Goal: Information Seeking & Learning: Learn about a topic

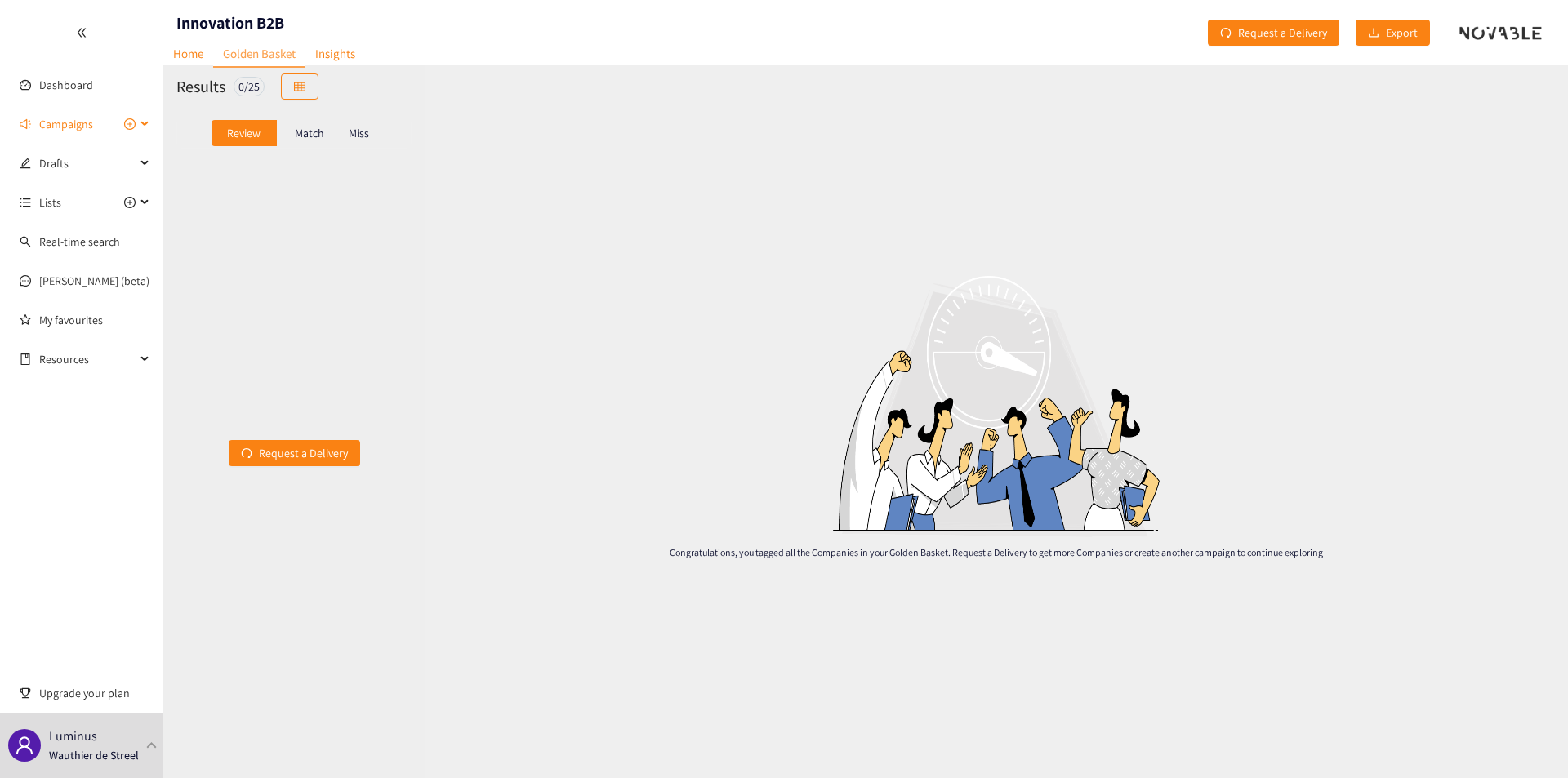
click at [86, 117] on span "Campaigns" at bounding box center [66, 124] width 54 height 32
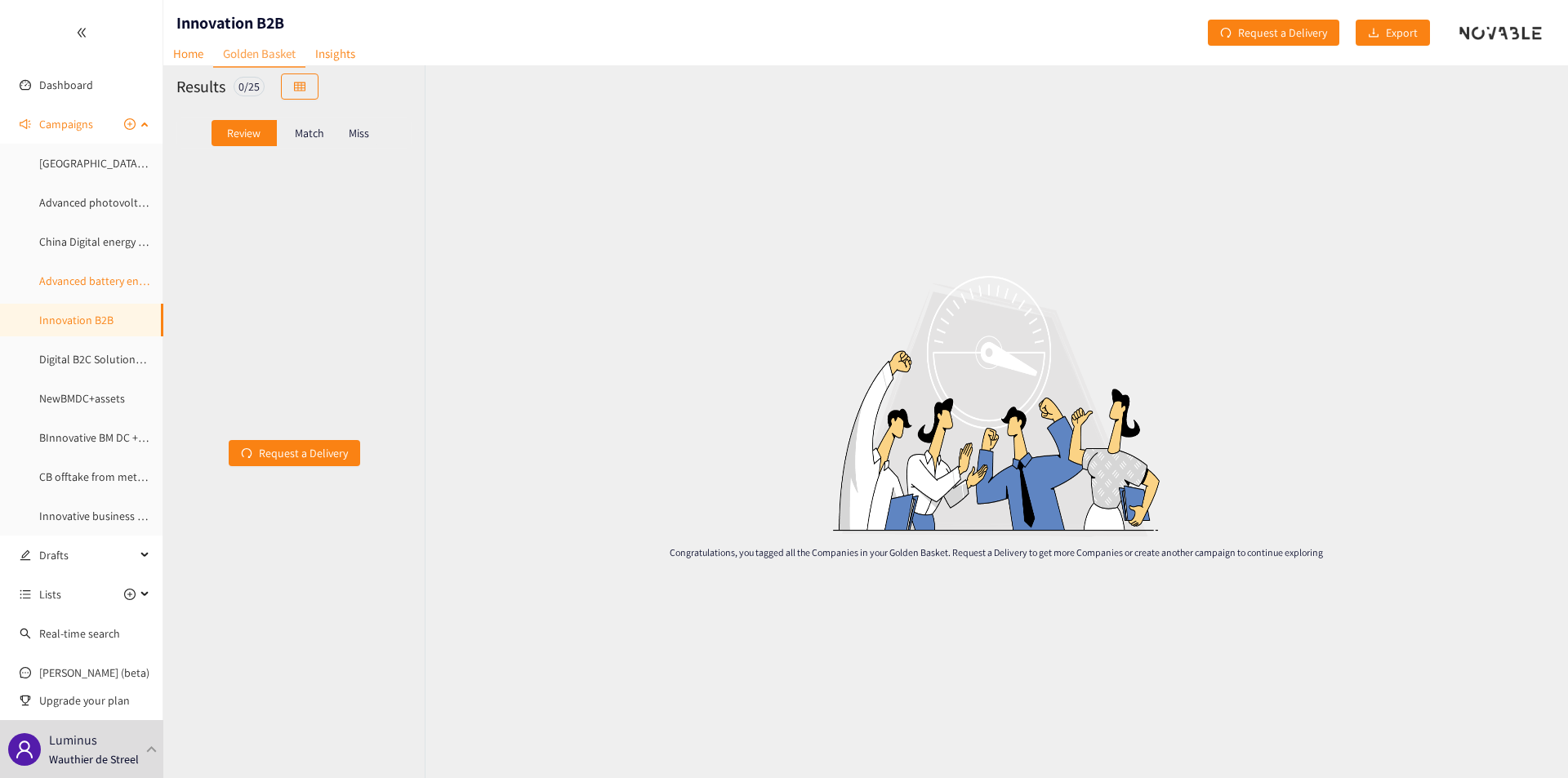
click at [79, 275] on link "Advanced battery energy storage" at bounding box center [118, 280] width 159 height 14
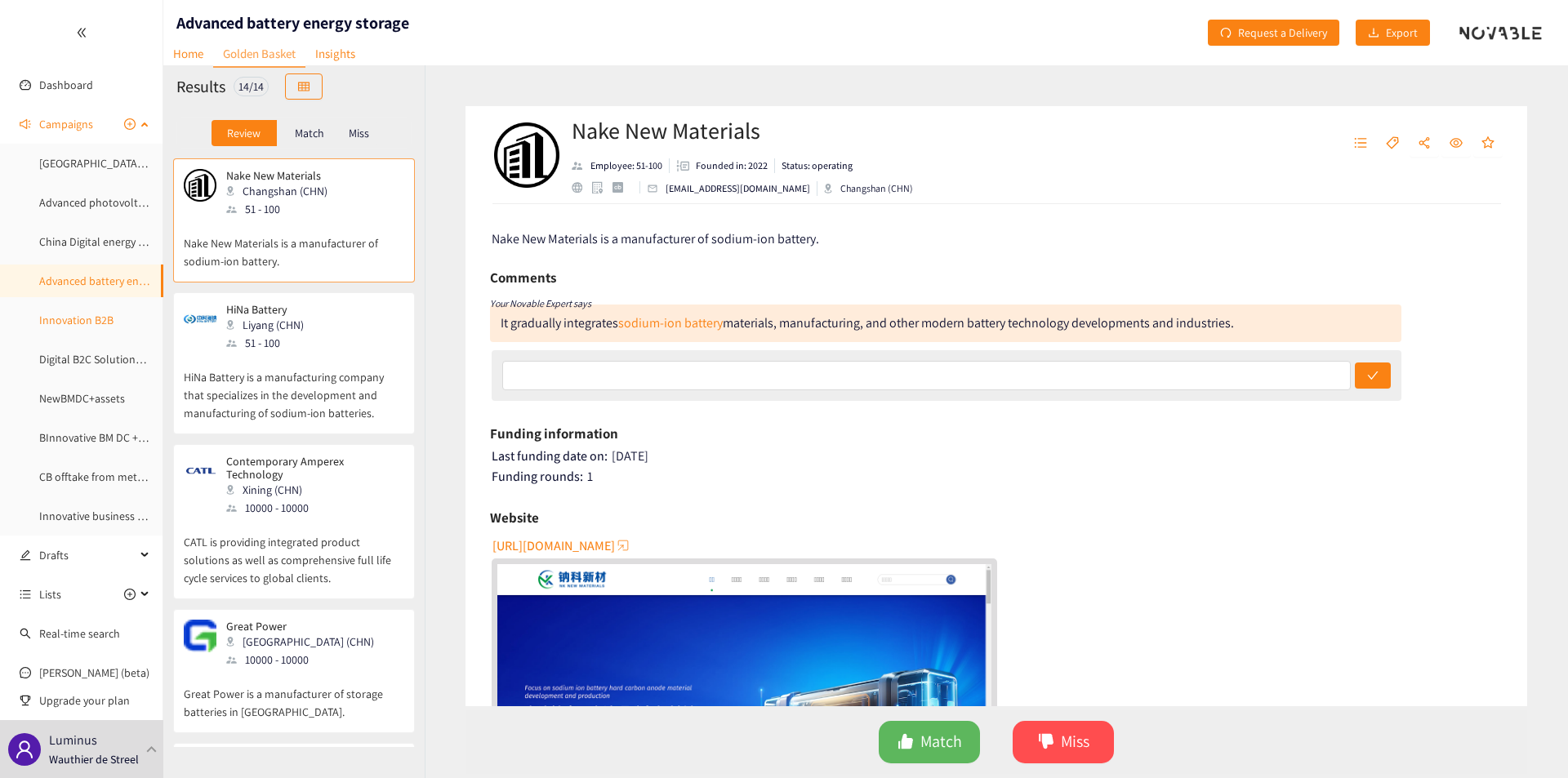
click at [82, 319] on link "Innovation B2B" at bounding box center [76, 319] width 74 height 14
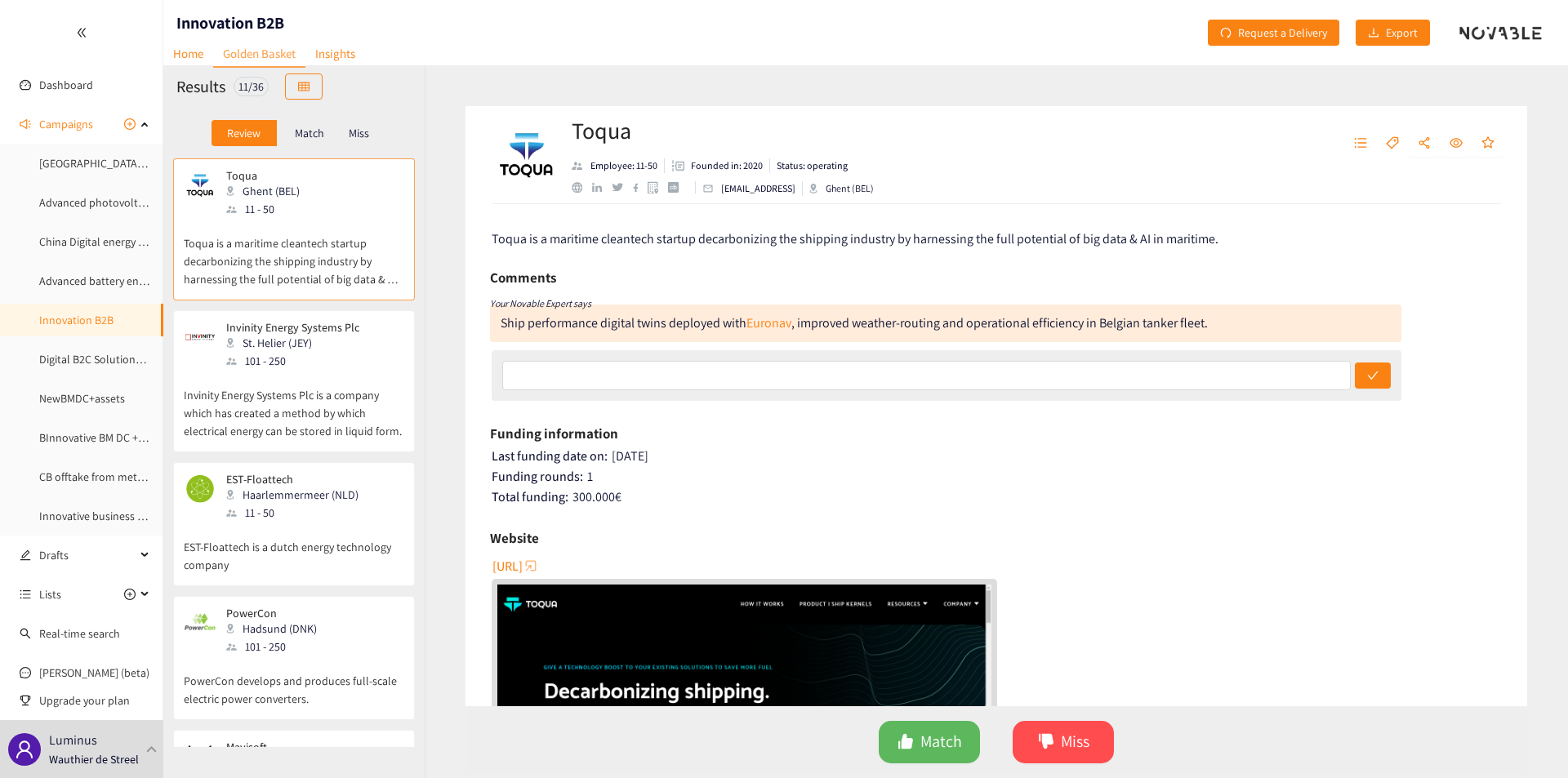
click at [300, 377] on p "Invinity Energy Systems Plc is a company which has created a method by which el…" at bounding box center [294, 405] width 220 height 70
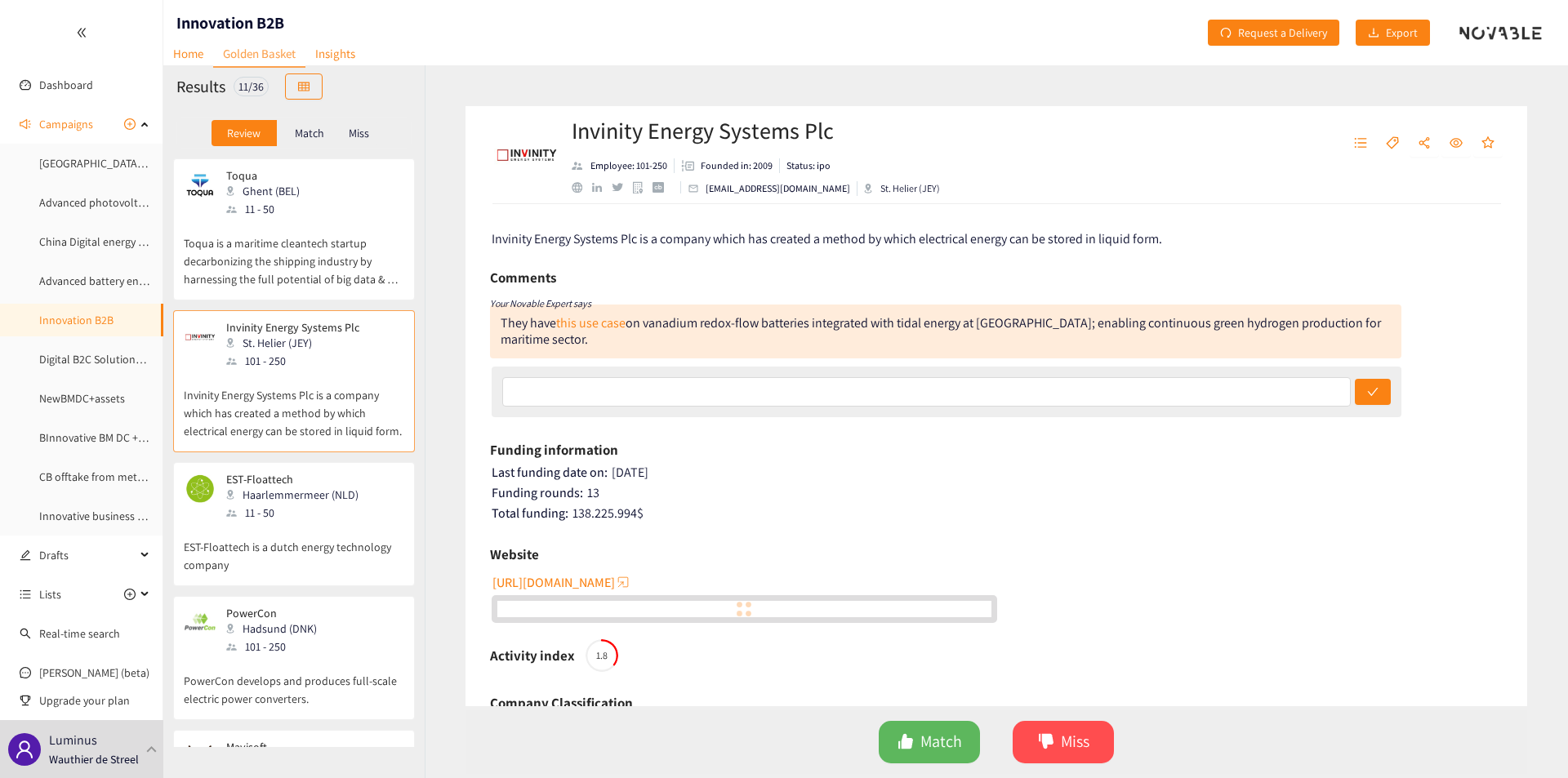
click at [320, 266] on p "Toqua is a maritime cleantech startup decarbonizing the shipping industry by ha…" at bounding box center [294, 253] width 220 height 70
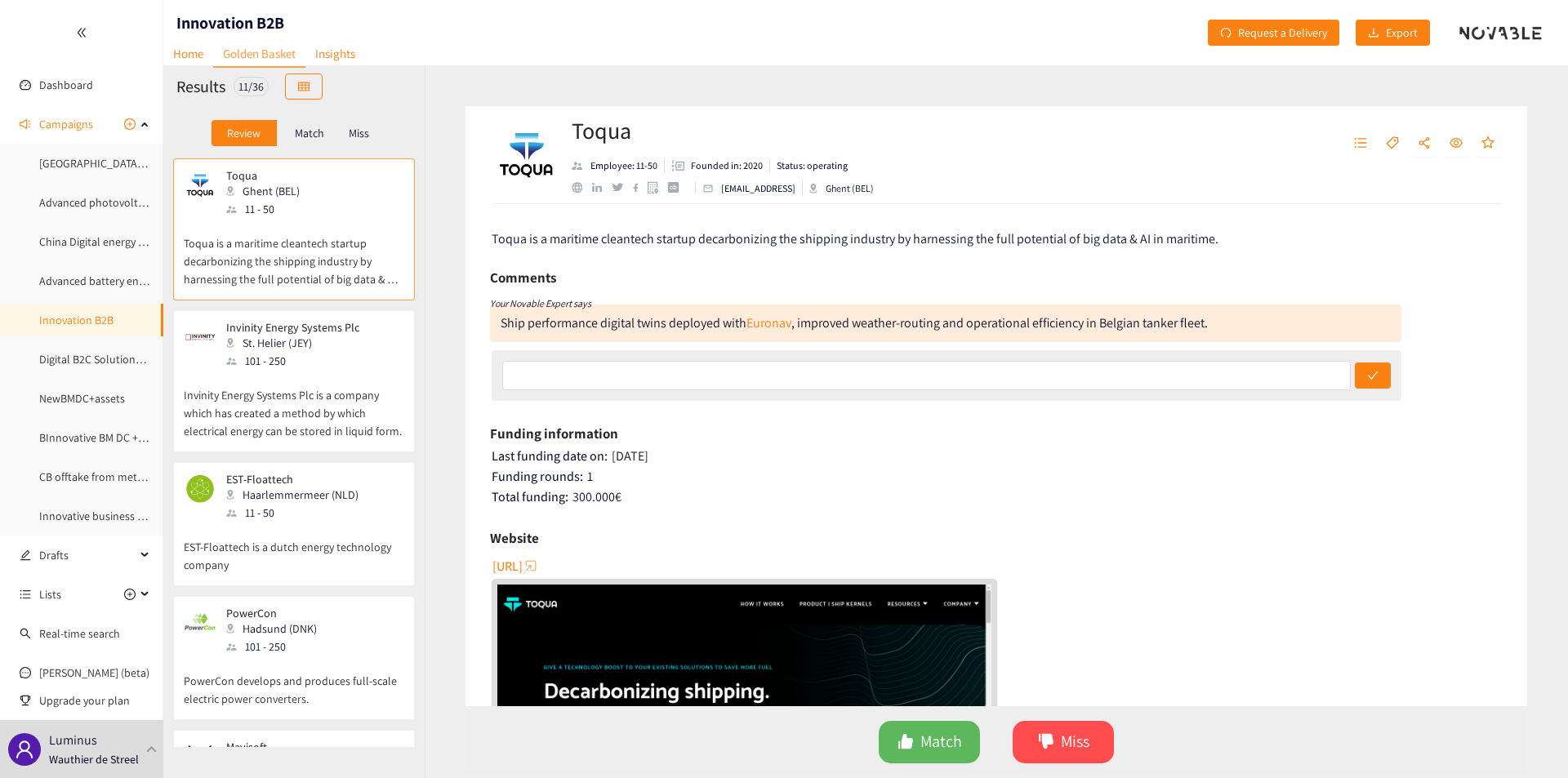
click at [332, 402] on p "Invinity Energy Systems Plc is a company which has created a method by which el…" at bounding box center [294, 405] width 220 height 70
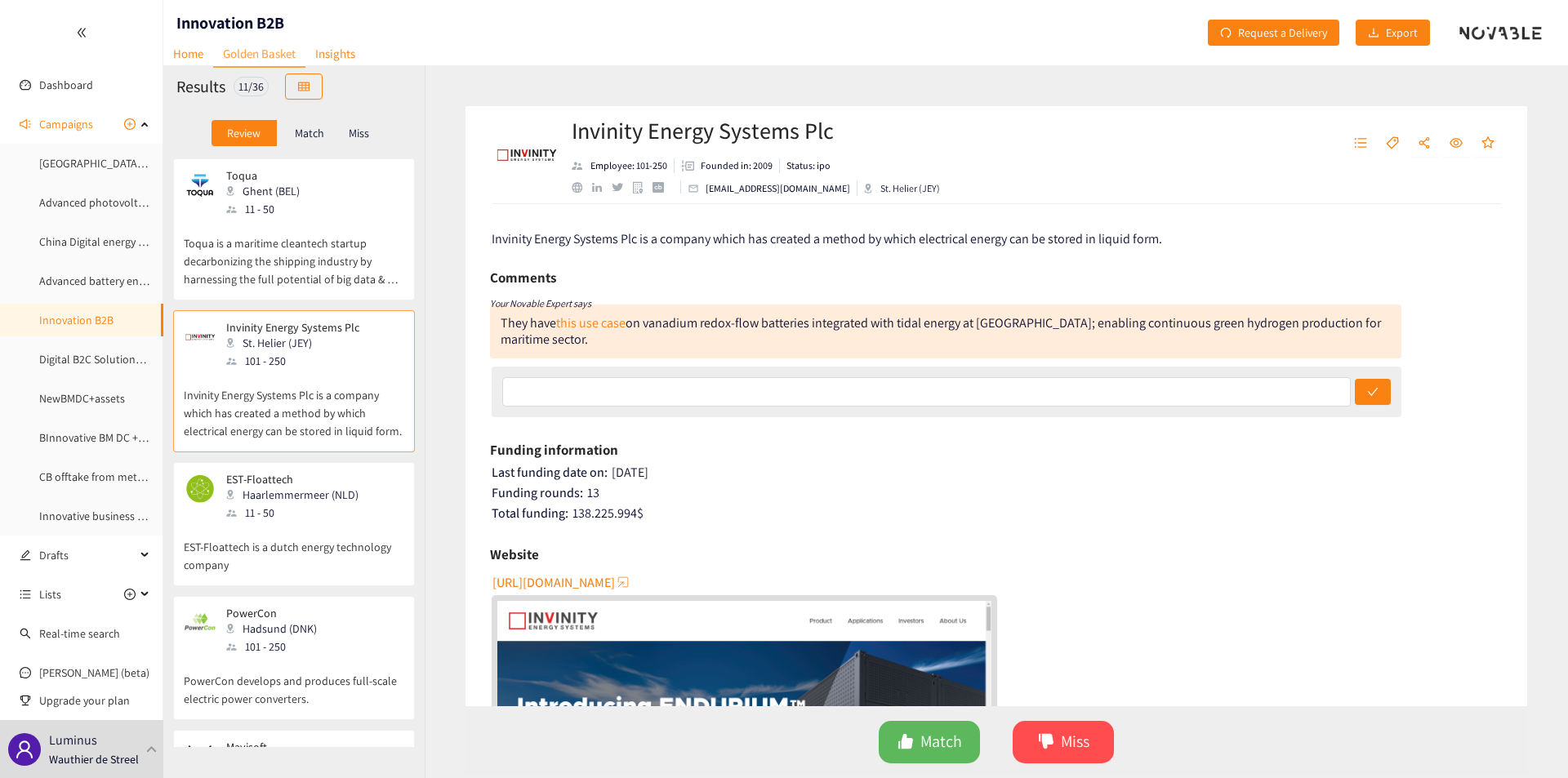
click at [318, 552] on p "EST-Floattech is a dutch energy technology company" at bounding box center [294, 547] width 220 height 52
